Goal: Communication & Community: Answer question/provide support

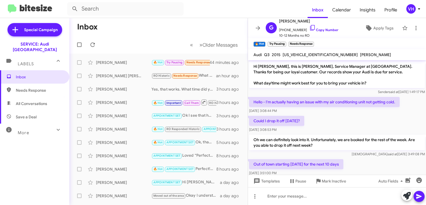
scroll to position [136, 0]
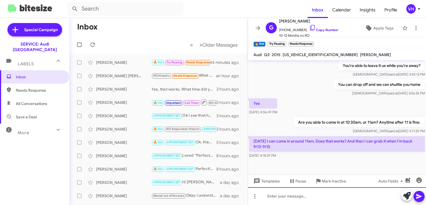
click at [330, 199] on div at bounding box center [337, 196] width 178 height 18
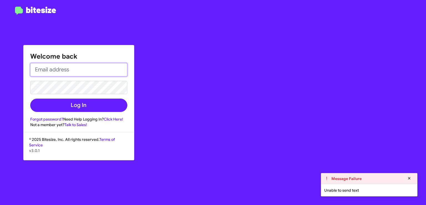
type input "[EMAIL_ADDRESS][PERSON_NAME][DOMAIN_NAME]"
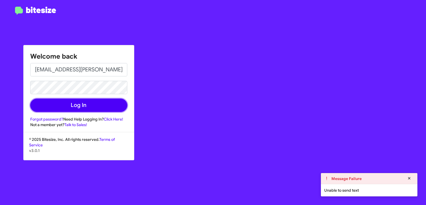
click at [66, 102] on button "Log In" at bounding box center [78, 105] width 97 height 13
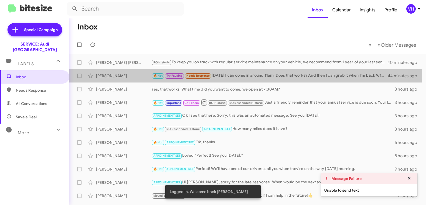
click at [133, 72] on div "[PERSON_NAME] 🔥 Hot Try Pausing Needs Response [DATE] I can come in around 11am…" at bounding box center [248, 75] width 348 height 11
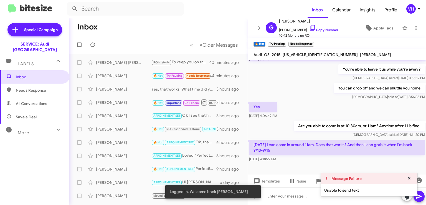
scroll to position [136, 0]
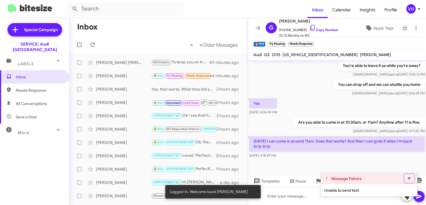
click at [410, 178] on icon at bounding box center [409, 178] width 2 height 2
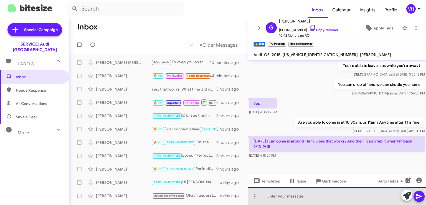
click at [351, 198] on div at bounding box center [337, 196] width 178 height 18
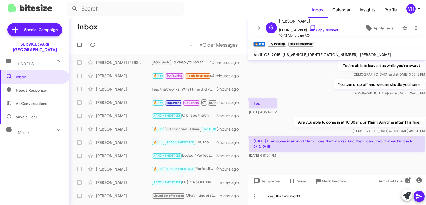
click at [301, 54] on span "[US_VEHICLE_IDENTIFICATION_NUMBER]" at bounding box center [320, 54] width 75 height 5
copy span "[US_VEHICLE_IDENTIFICATION_NUMBER]"
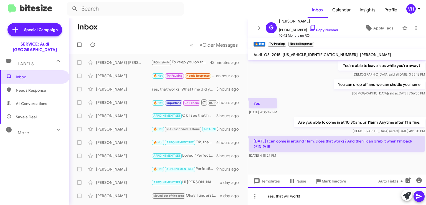
click at [307, 197] on div "Yes, that will work!" at bounding box center [337, 196] width 178 height 18
click at [323, 196] on div "Yes, that will work! We'll see you [PERSON_NAME]" at bounding box center [337, 196] width 178 height 18
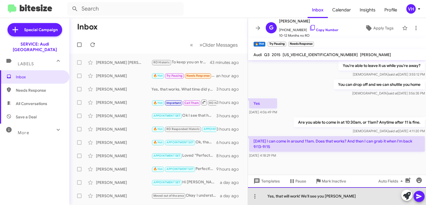
click at [350, 193] on div "Yes, that will work! We'll see you [PERSON_NAME]" at bounding box center [337, 196] width 178 height 18
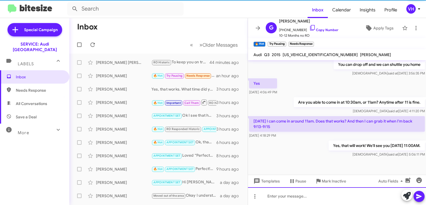
scroll to position [157, 0]
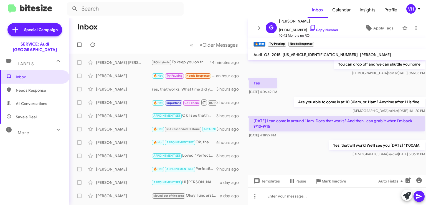
click at [381, 26] on span "Apply Tags" at bounding box center [384, 28] width 20 height 10
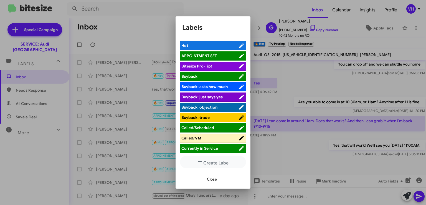
click at [208, 56] on span "APPOINTMENT SET" at bounding box center [200, 55] width 36 height 5
click at [207, 178] on span "Close" at bounding box center [212, 179] width 10 height 10
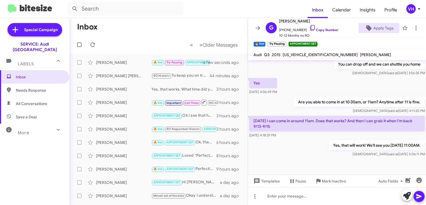
click at [285, 43] on span "×" at bounding box center [284, 41] width 3 height 7
click at [258, 27] on icon at bounding box center [258, 28] width 7 height 7
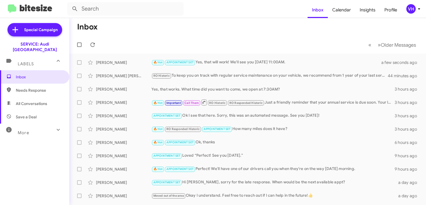
click at [283, 130] on div "🔥 Hot RO Responded Historic APPOINTMENT SET How many miles does it have?" at bounding box center [273, 129] width 243 height 6
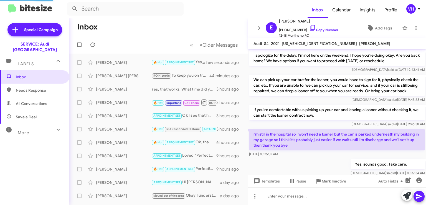
scroll to position [304, 0]
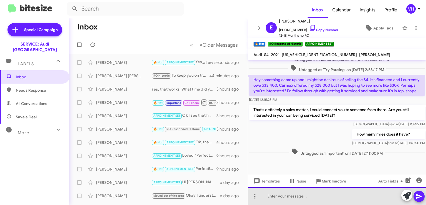
click at [362, 193] on div at bounding box center [337, 196] width 178 height 18
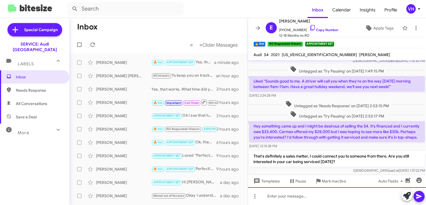
scroll to position [798, 0]
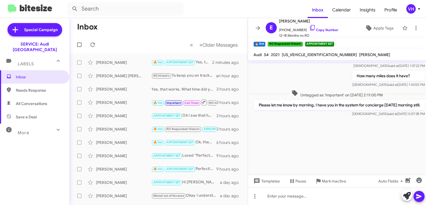
click at [259, 26] on icon at bounding box center [258, 28] width 7 height 7
